Goal: Task Accomplishment & Management: Manage account settings

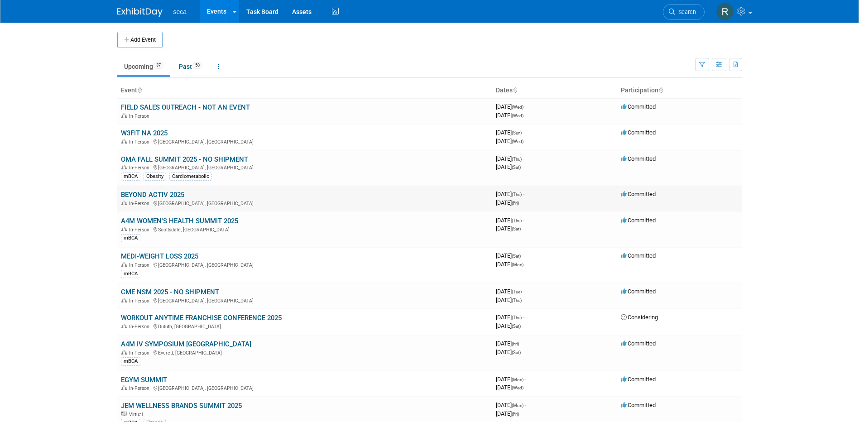
click at [171, 192] on link "BEYOND ACTIV 2025" at bounding box center [152, 195] width 63 height 8
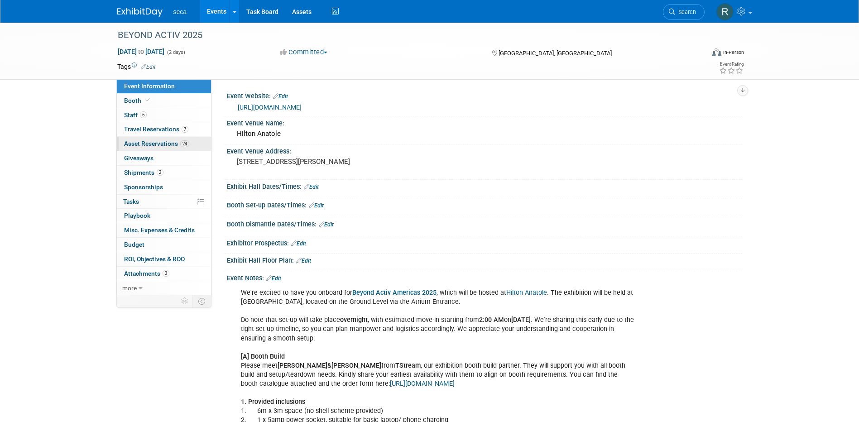
click at [158, 144] on span "Asset Reservations 24" at bounding box center [156, 143] width 65 height 7
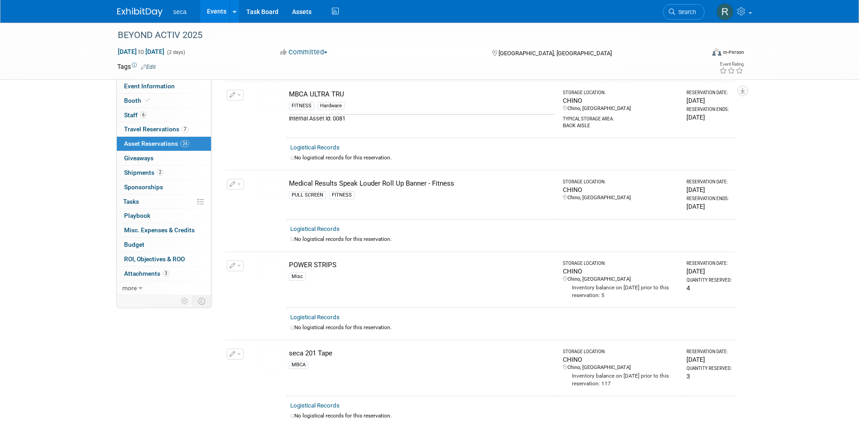
scroll to position [1178, 0]
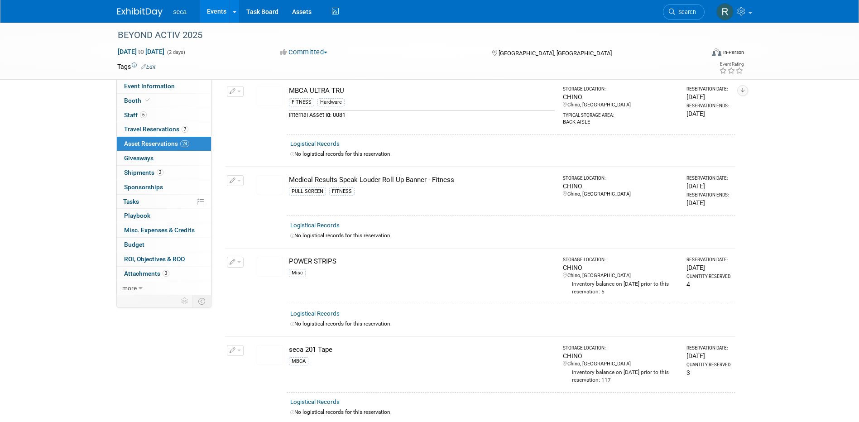
click at [236, 346] on button "button" at bounding box center [235, 350] width 17 height 11
click at [262, 359] on button "Change Reservation" at bounding box center [270, 365] width 77 height 12
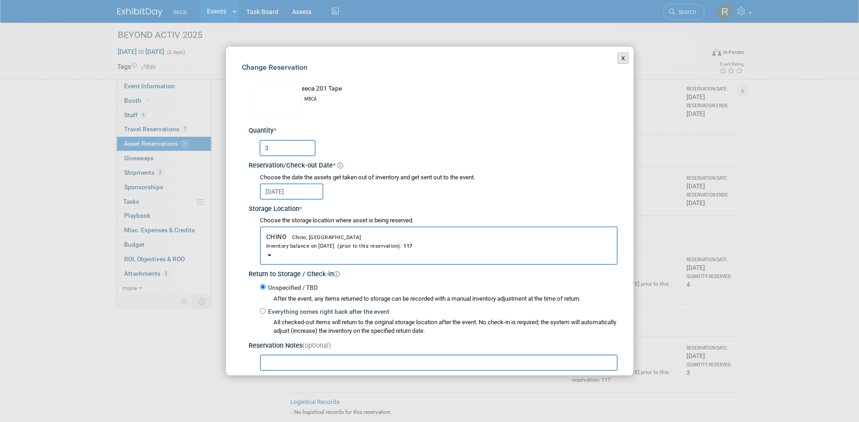
click at [618, 57] on button "X" at bounding box center [623, 59] width 11 height 12
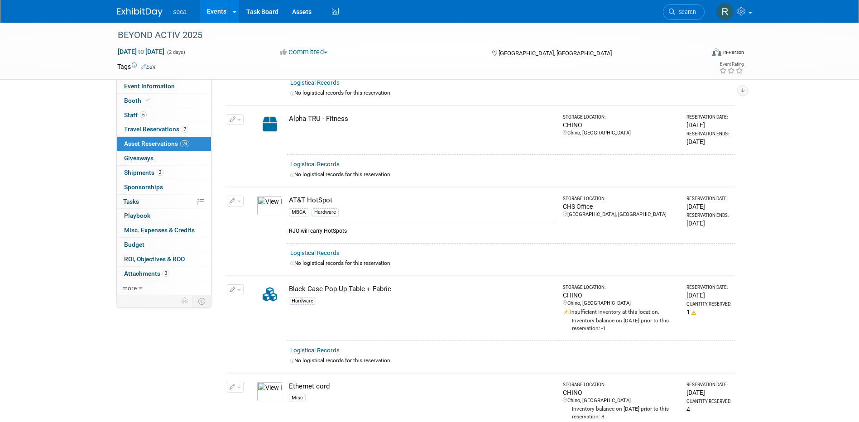
scroll to position [336, 0]
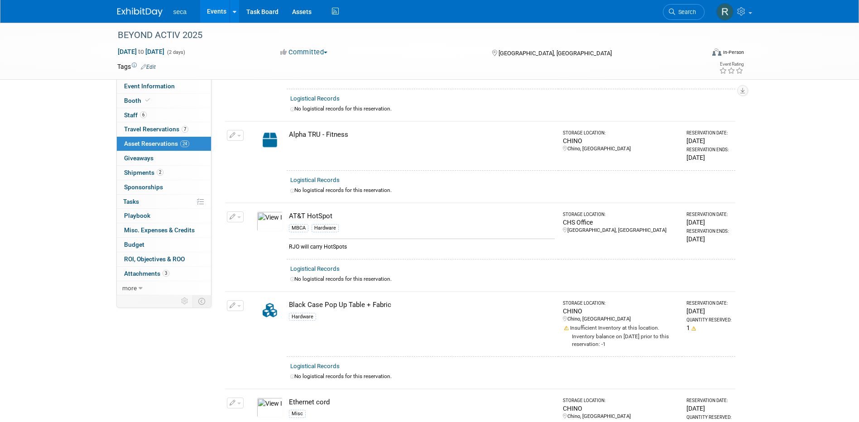
click at [231, 214] on icon "button" at bounding box center [233, 217] width 6 height 6
click at [246, 230] on button "Change Reservation" at bounding box center [270, 232] width 77 height 12
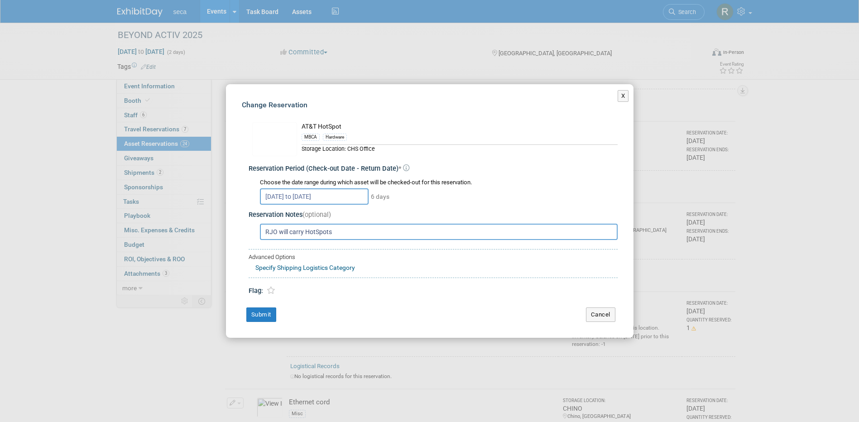
click at [305, 232] on input "RJO will carry HotSpots" at bounding box center [439, 232] width 358 height 16
type input "RJO will carry 3 HotSpots; BSU will carry 1"
click at [265, 313] on button "Submit" at bounding box center [261, 315] width 30 height 14
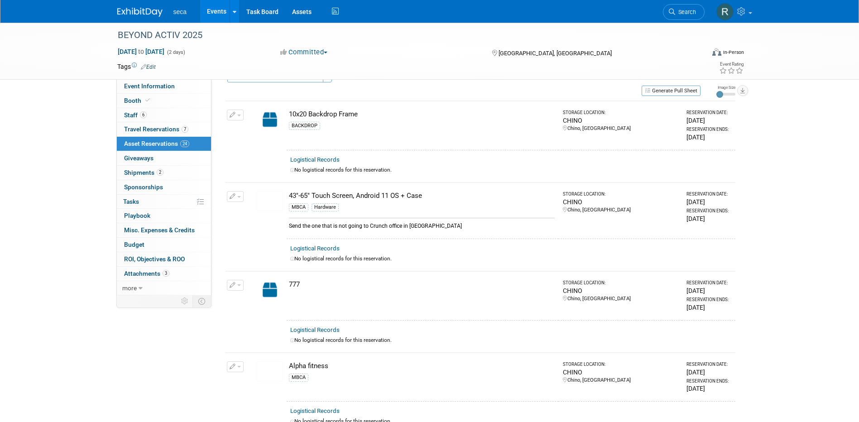
scroll to position [0, 0]
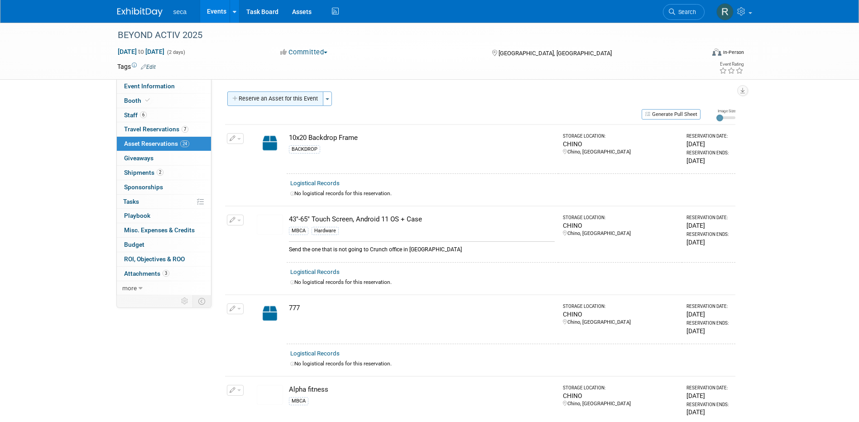
click at [275, 97] on button "Reserve an Asset for this Event" at bounding box center [275, 98] width 96 height 14
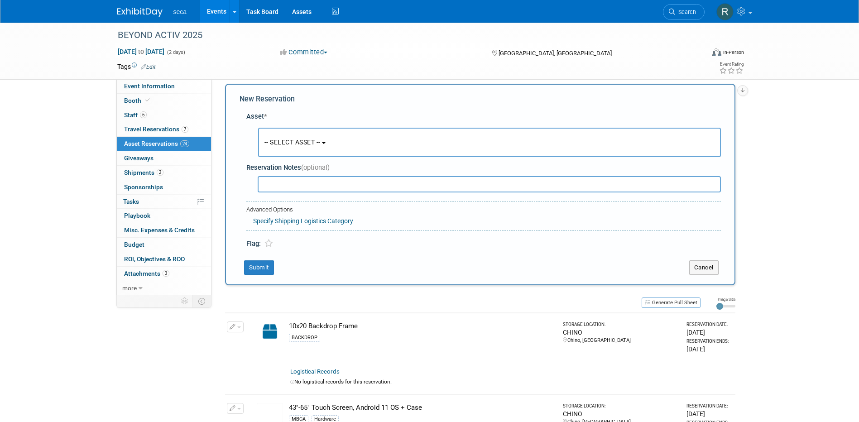
scroll to position [9, 0]
click at [214, 13] on link "Events" at bounding box center [216, 11] width 33 height 23
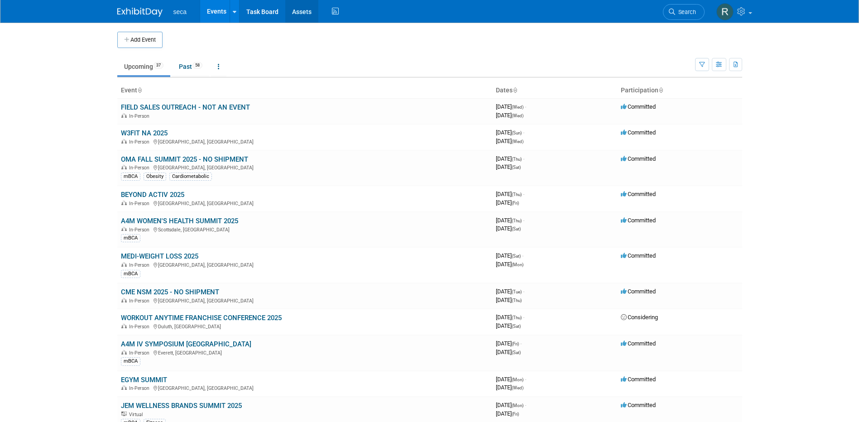
click at [300, 14] on link "Assets" at bounding box center [301, 11] width 33 height 23
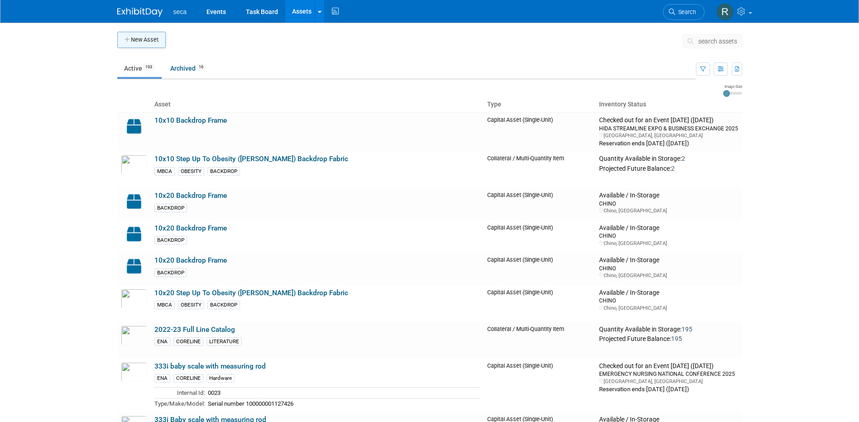
click at [129, 37] on icon "button" at bounding box center [128, 40] width 6 height 6
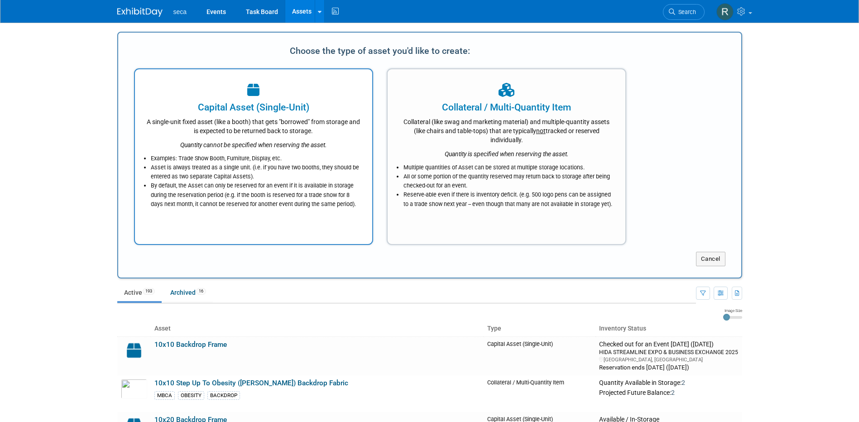
click at [262, 144] on icon "Quantity cannot be specified when reserving the asset." at bounding box center [253, 144] width 147 height 7
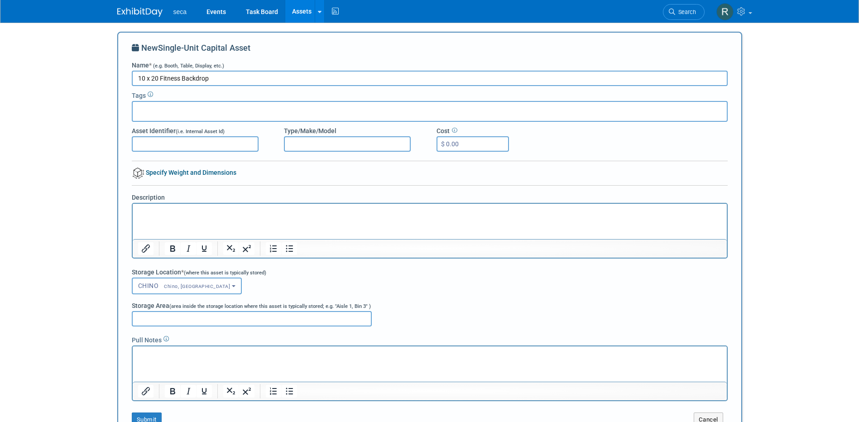
drag, startPoint x: 214, startPoint y: 79, endPoint x: 160, endPoint y: 82, distance: 53.5
click at [160, 82] on input "10 x 20 Fitness Backdrop" at bounding box center [430, 78] width 596 height 15
type input "10 x 20 Fitness Backdrop"
click at [215, 113] on div at bounding box center [430, 111] width 596 height 21
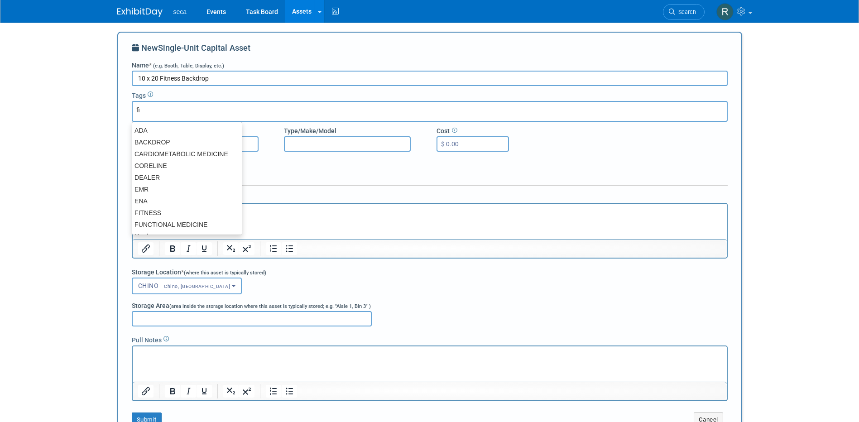
type input "fit"
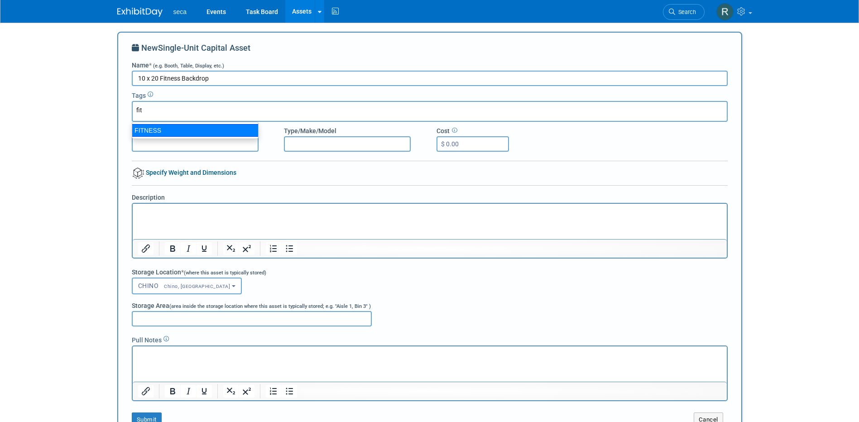
click at [195, 130] on div "FITNESS" at bounding box center [195, 130] width 127 height 13
type input "FITNESS"
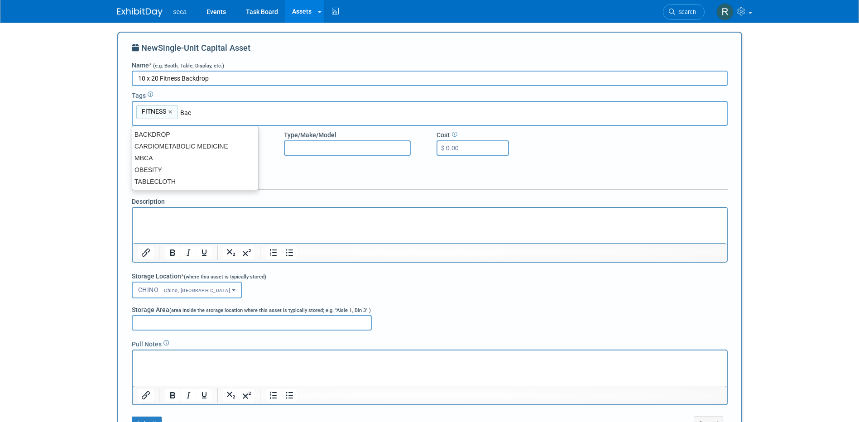
type input "Back"
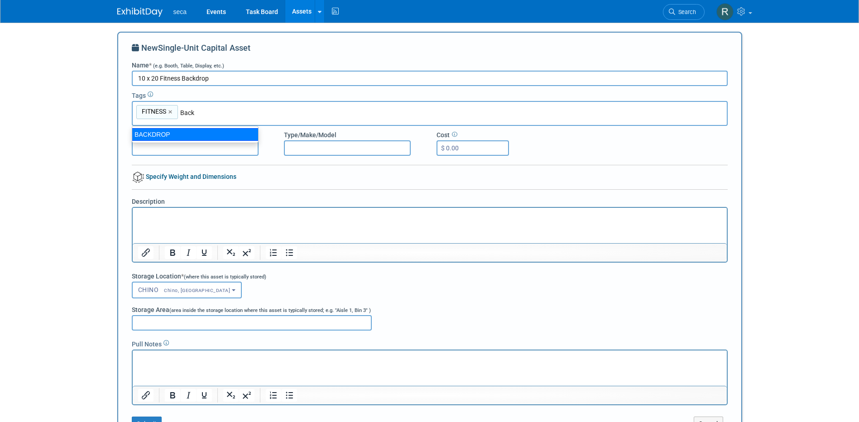
click at [203, 139] on div "BACKDROP" at bounding box center [195, 134] width 127 height 13
type input "FITNESS, BACKDROP"
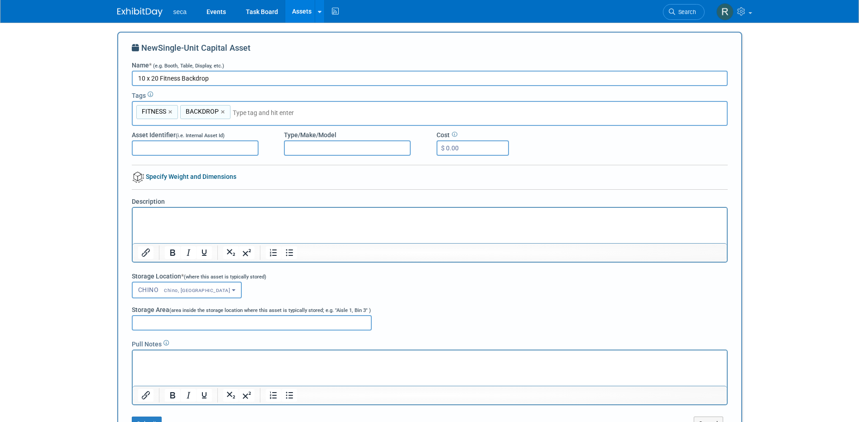
click at [473, 150] on input "$ 0.00" at bounding box center [473, 147] width 72 height 15
